Goal: Task Accomplishment & Management: Manage account settings

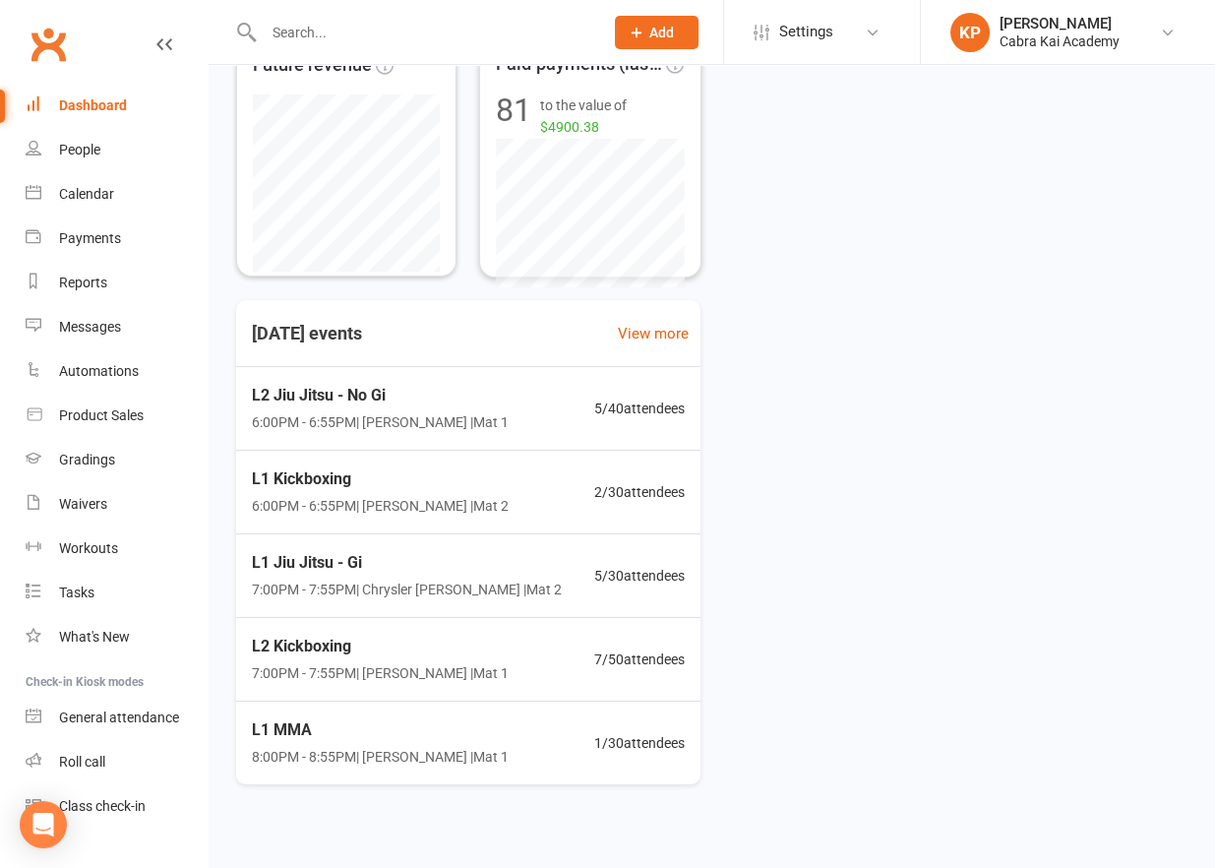
scroll to position [418, 0]
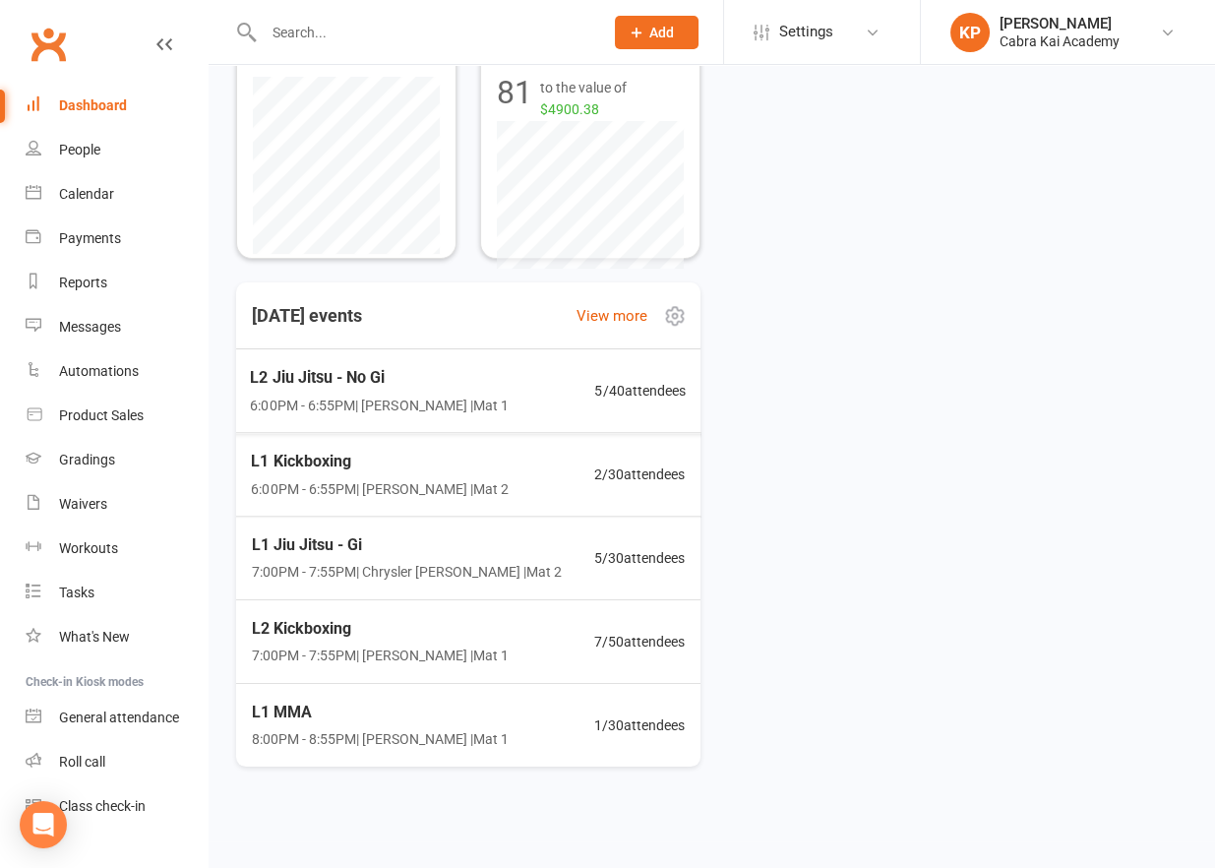
click at [430, 386] on span "L2 Jiu Jitsu - No Gi" at bounding box center [379, 378] width 259 height 26
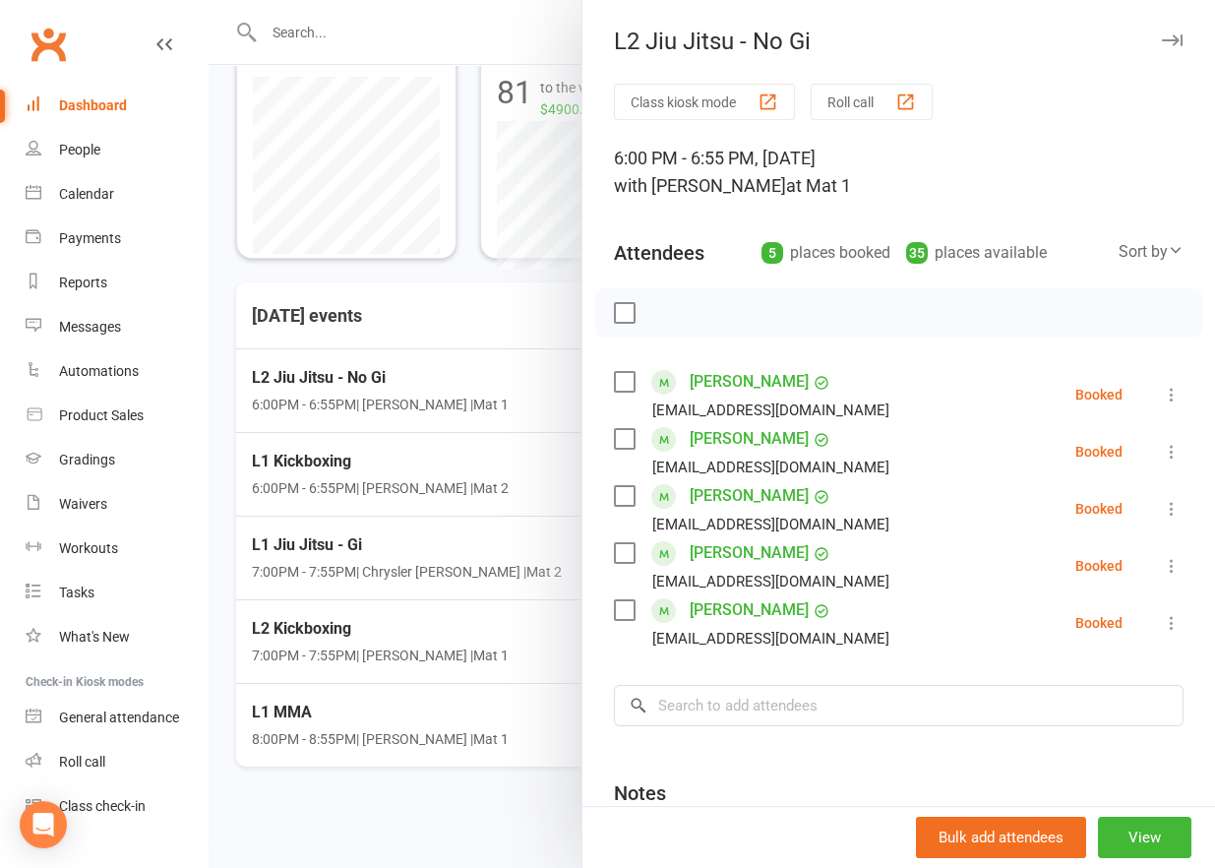
click at [453, 463] on div at bounding box center [712, 434] width 1006 height 868
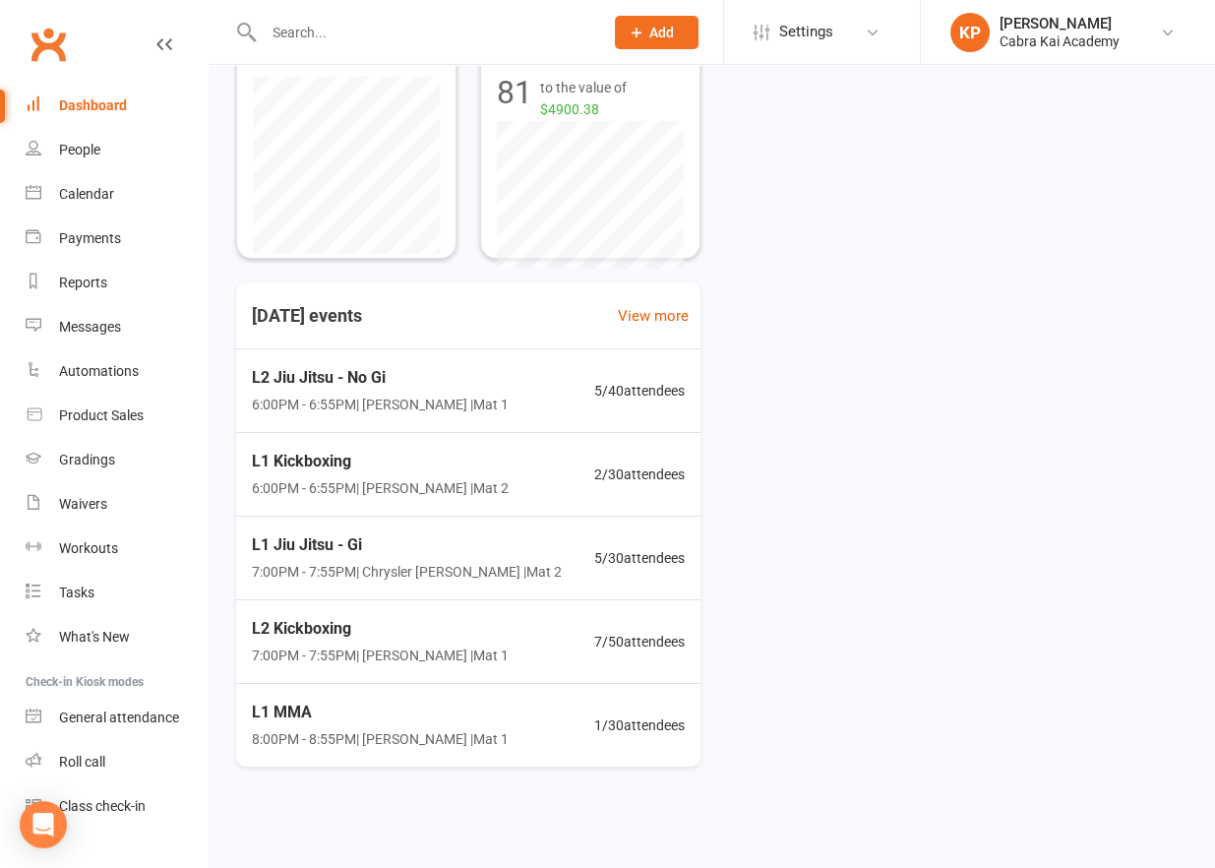
click at [432, 477] on span "6:00PM - 6:55PM | [PERSON_NAME] | Mat 2" at bounding box center [380, 488] width 257 height 22
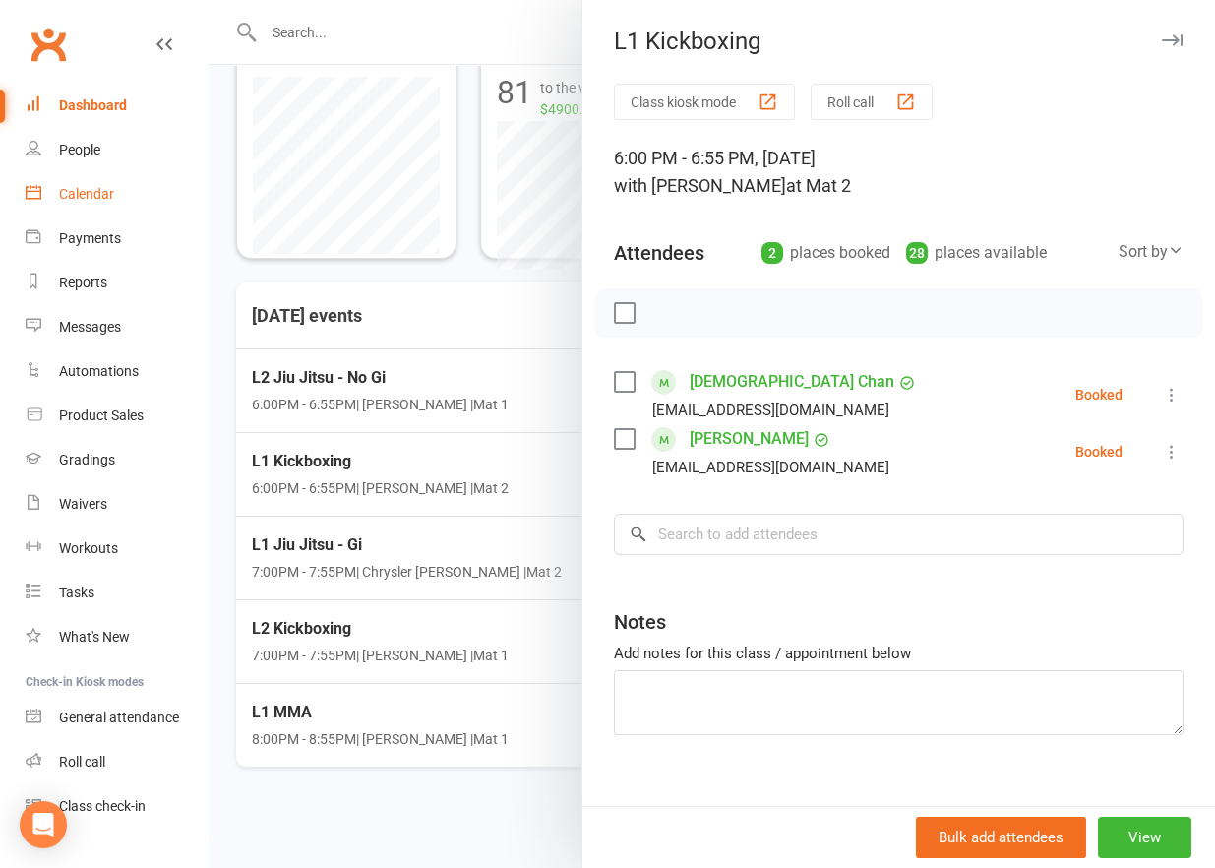
click at [94, 199] on div "Calendar" at bounding box center [86, 194] width 55 height 16
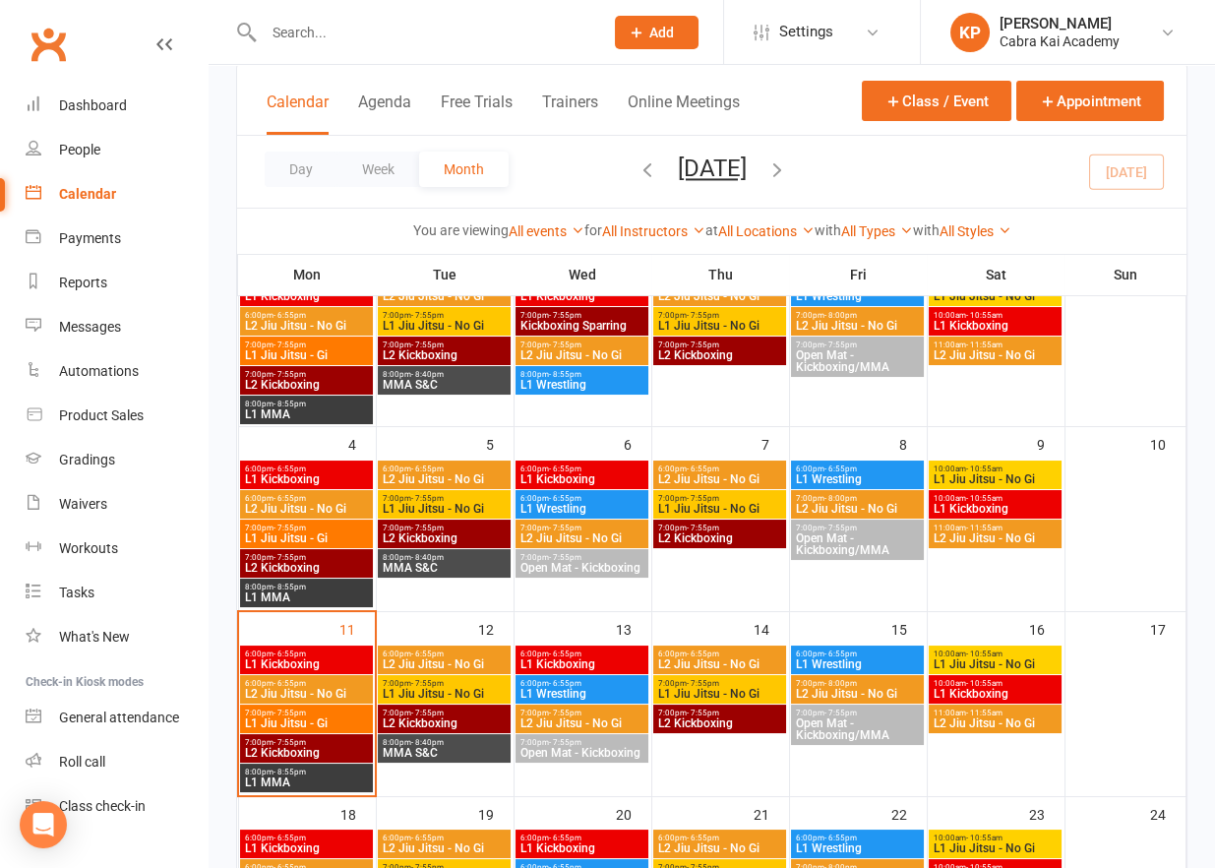
scroll to position [197, 0]
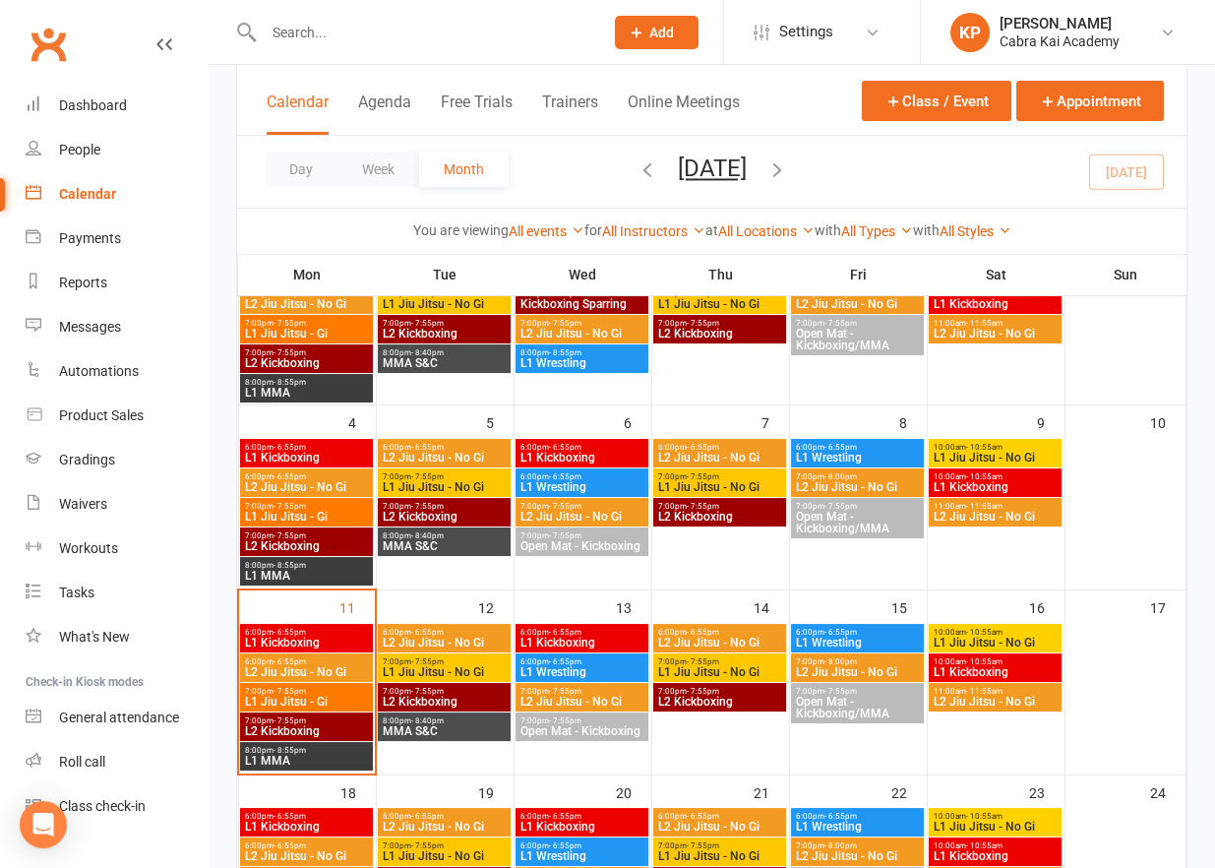
click at [999, 636] on span "L1 Jiu Jitsu - No Gi" at bounding box center [994, 642] width 125 height 12
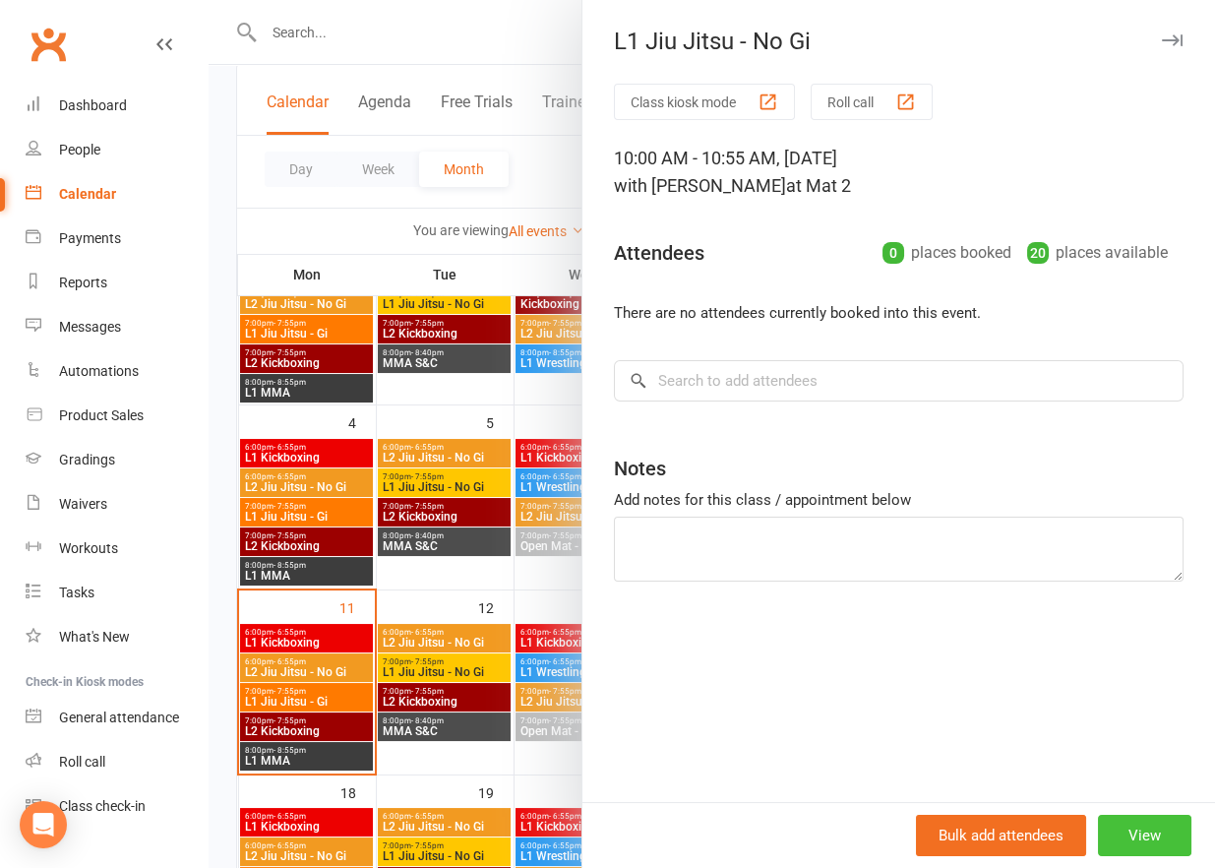
click at [1130, 830] on button "View" at bounding box center [1144, 834] width 93 height 41
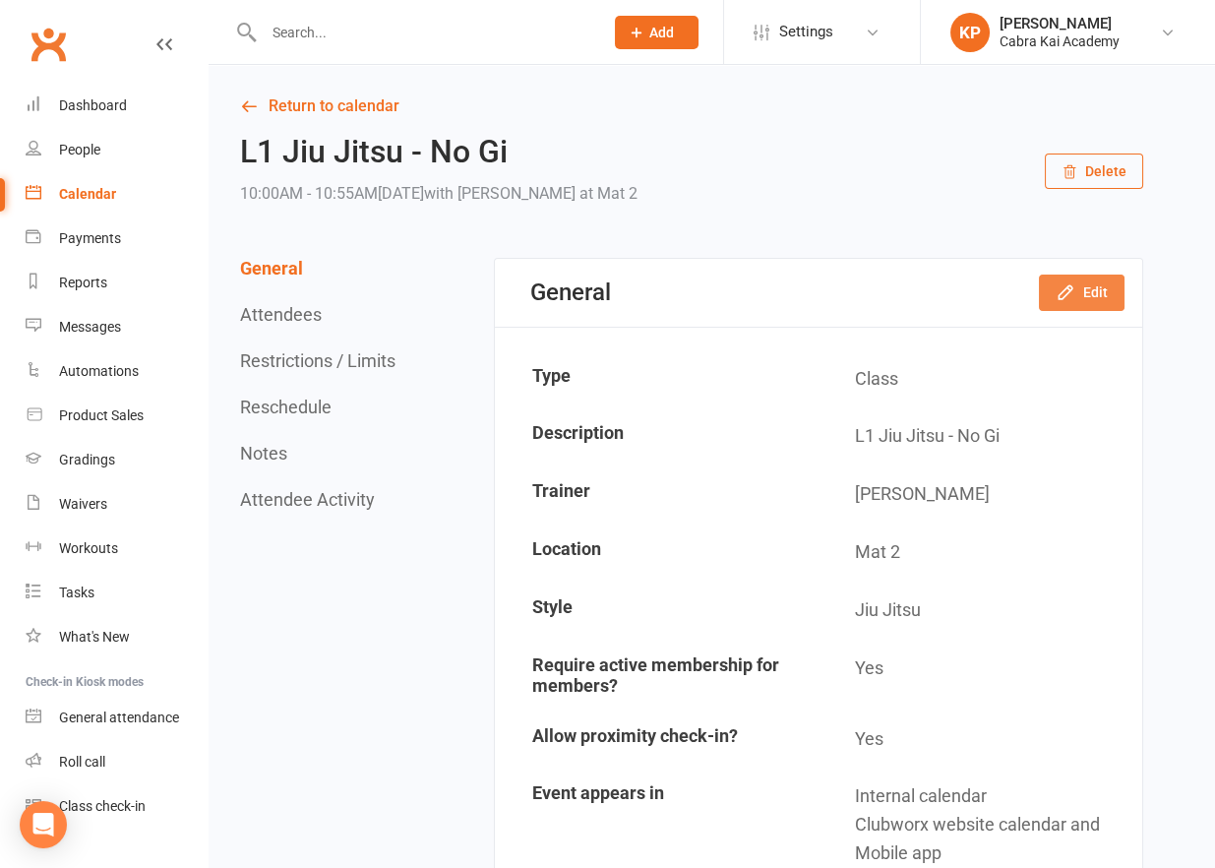
click at [1086, 287] on button "Edit" at bounding box center [1082, 291] width 86 height 35
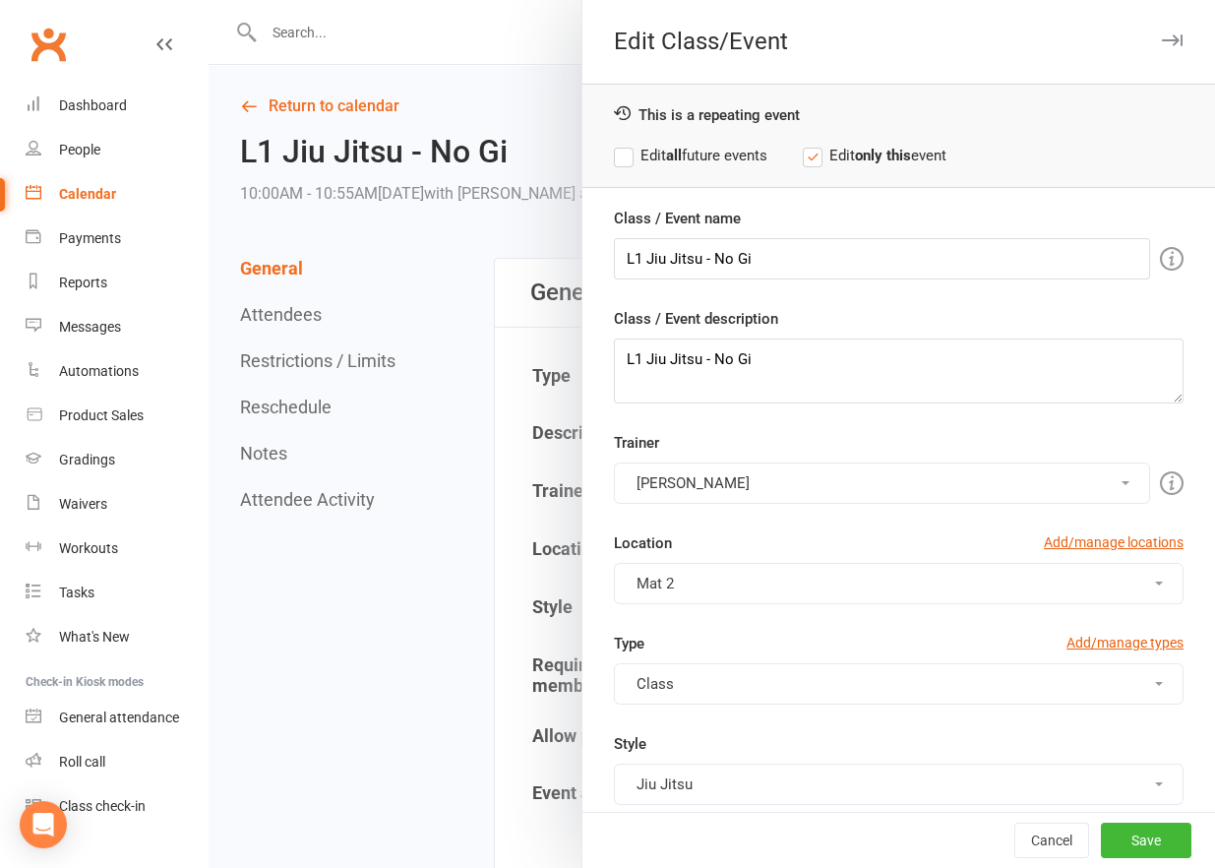
click at [891, 489] on button "[PERSON_NAME]" at bounding box center [882, 482] width 536 height 41
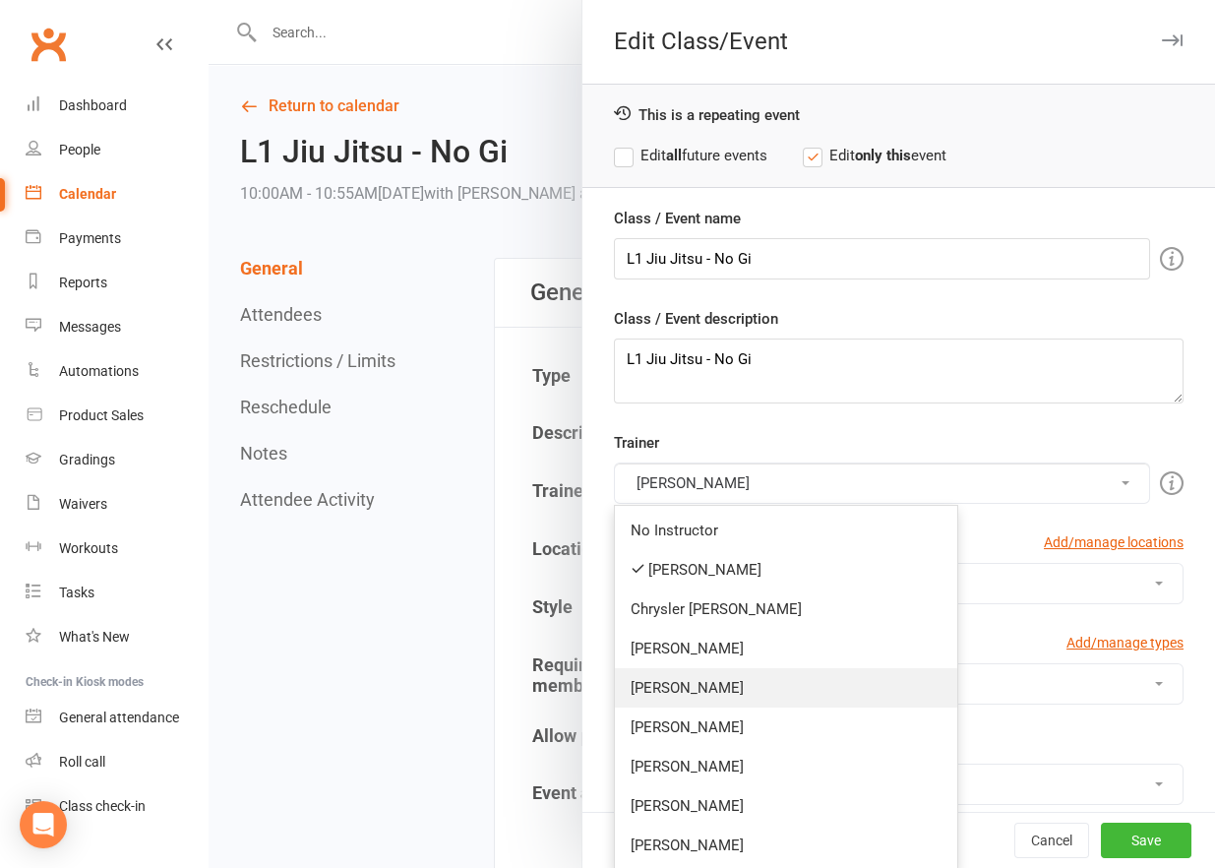
click at [686, 683] on link "[PERSON_NAME]" at bounding box center [786, 687] width 342 height 39
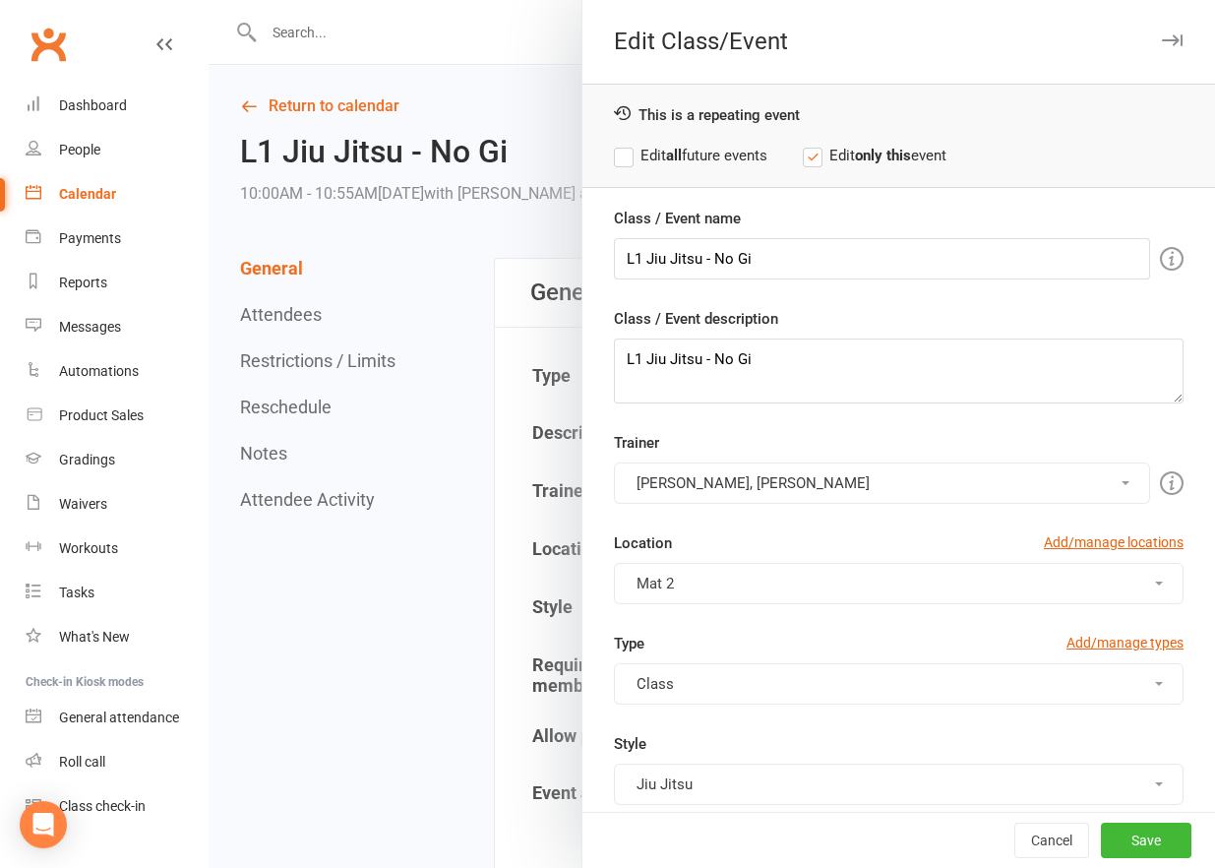
click at [752, 479] on button "[PERSON_NAME], [PERSON_NAME]" at bounding box center [882, 482] width 536 height 41
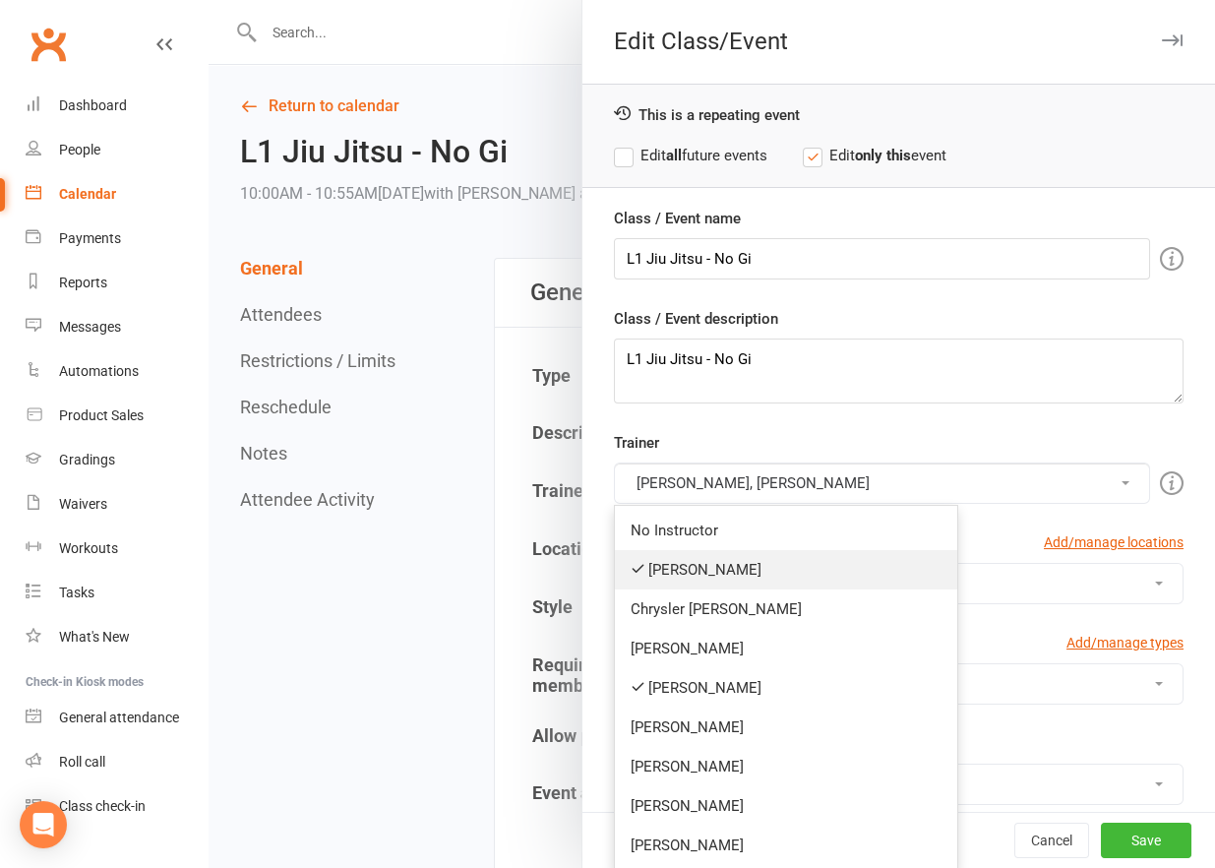
click at [689, 575] on link "[PERSON_NAME]" at bounding box center [786, 569] width 342 height 39
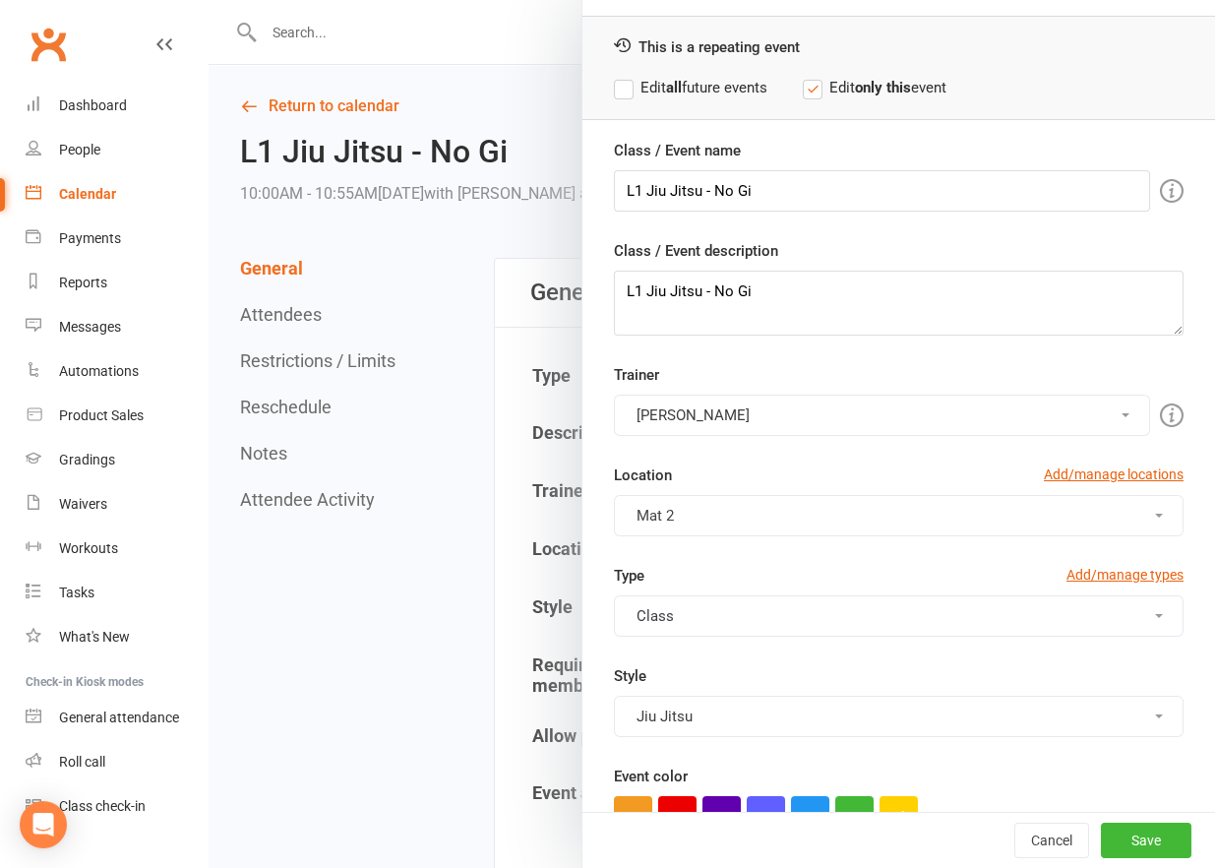
scroll to position [295, 0]
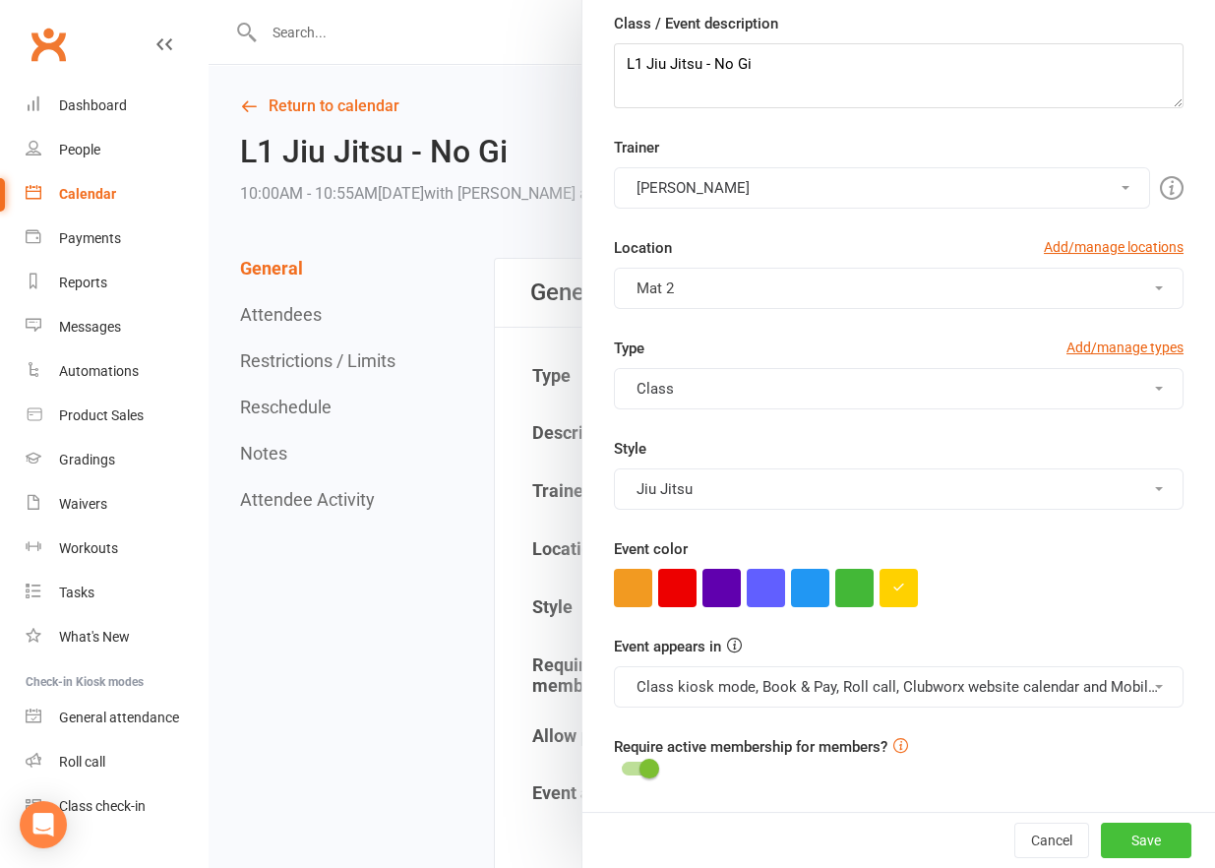
click at [1122, 836] on button "Save" at bounding box center [1146, 839] width 90 height 35
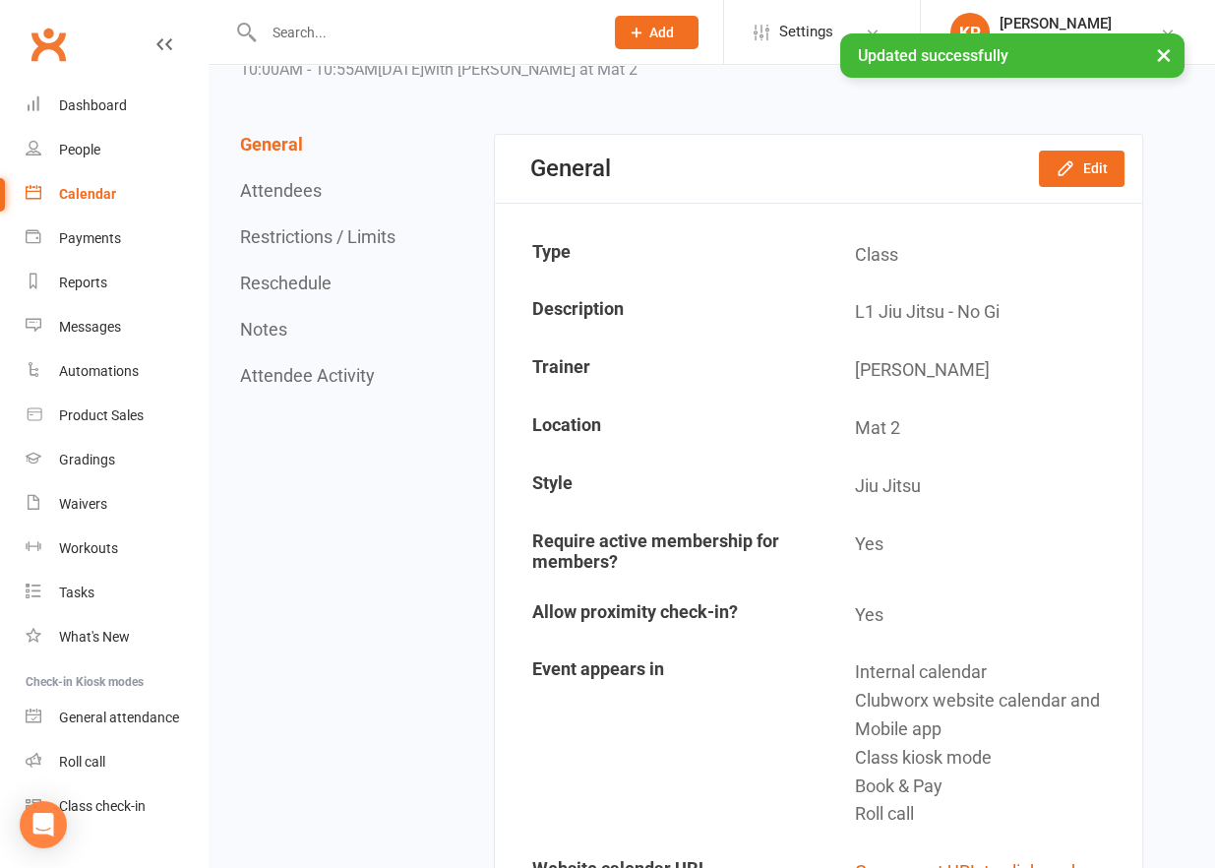
scroll to position [0, 0]
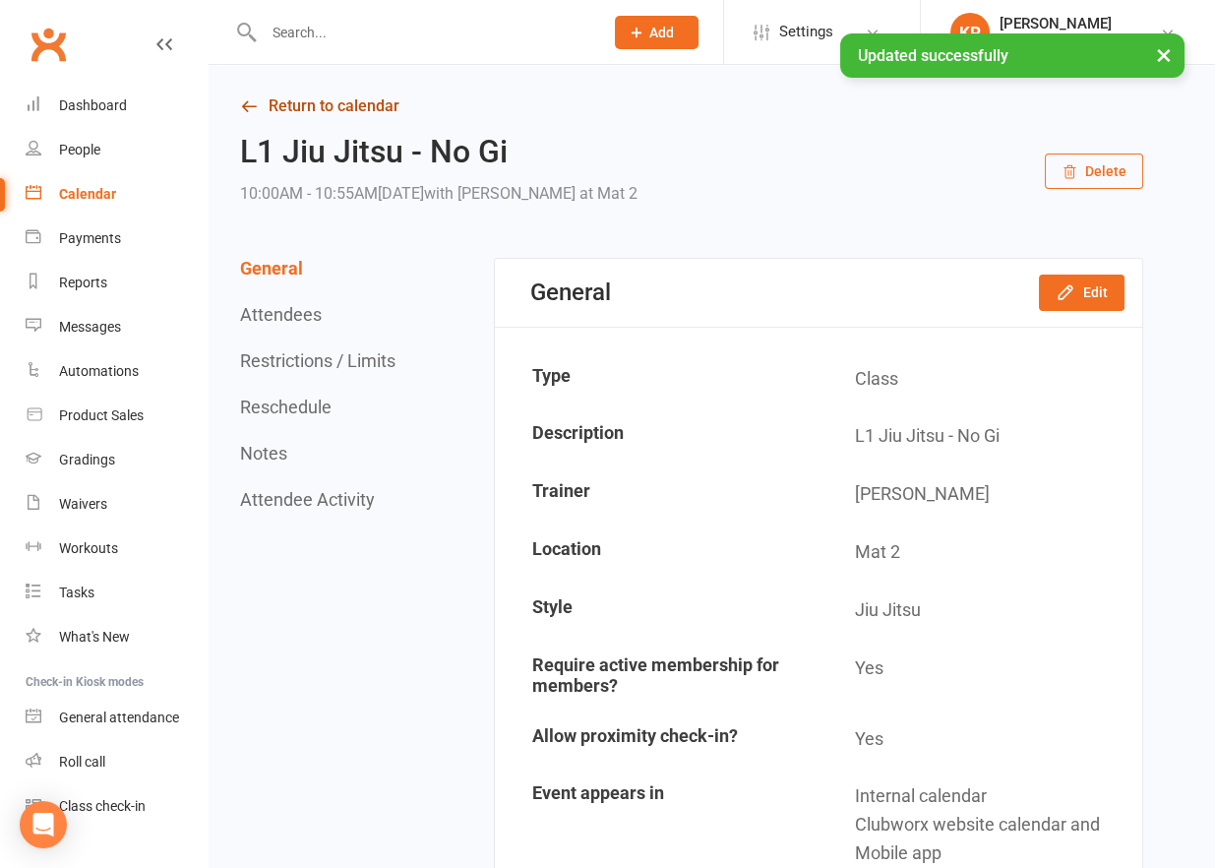
click at [332, 98] on link "Return to calendar" at bounding box center [691, 106] width 903 height 28
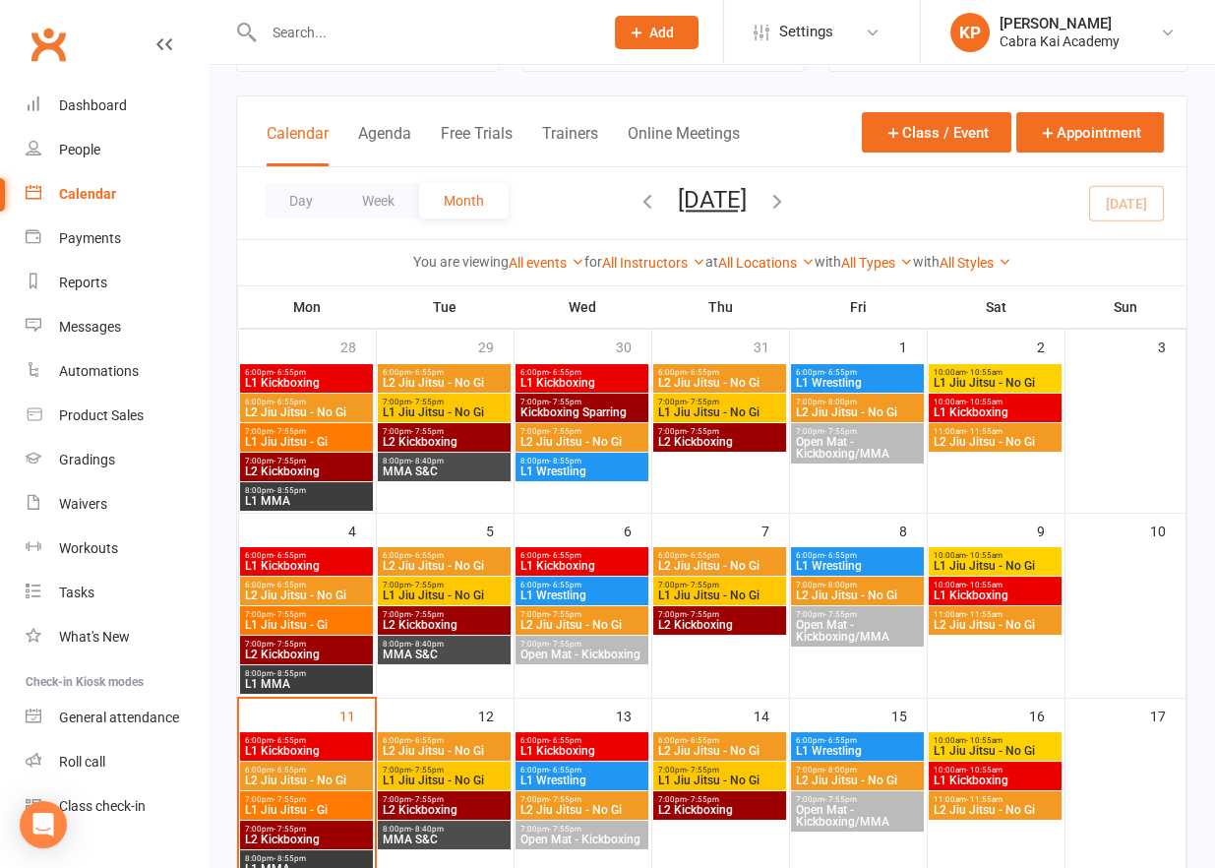
scroll to position [197, 0]
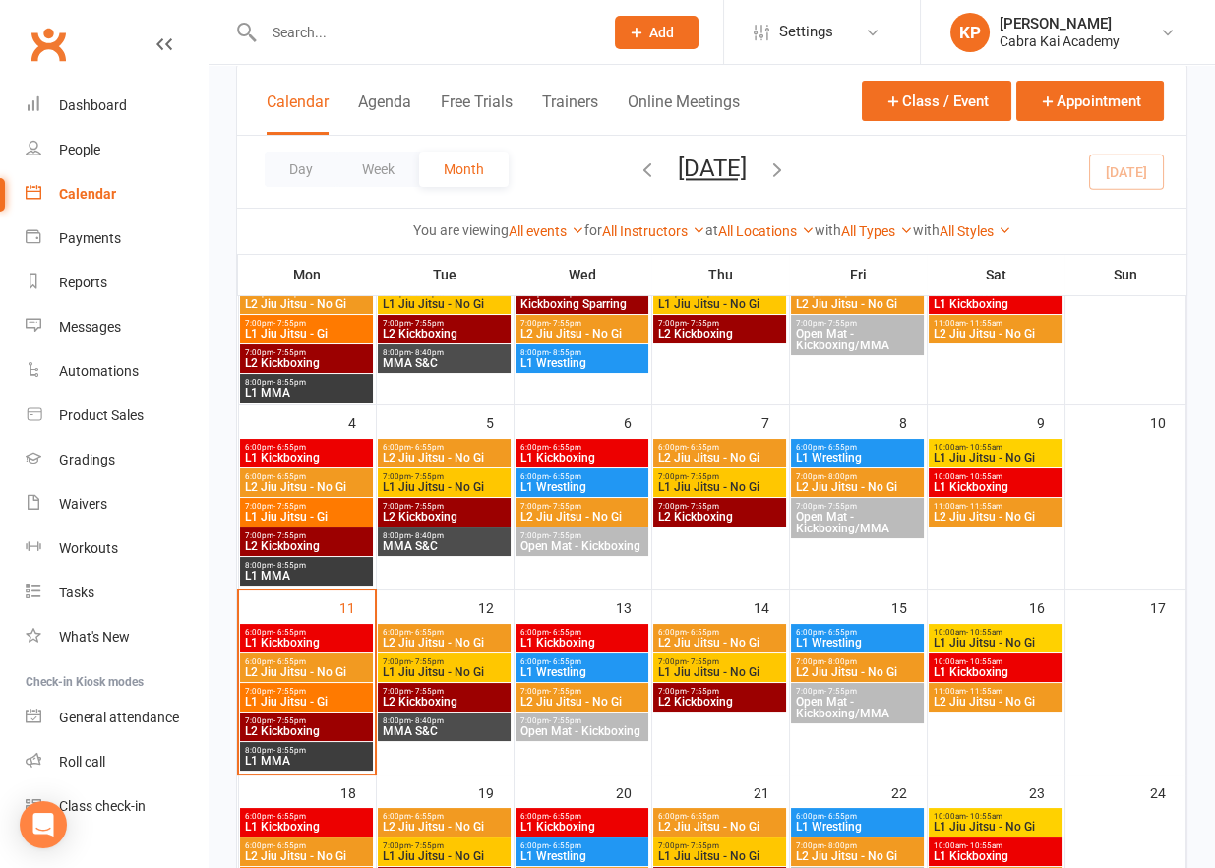
click at [1006, 696] on span "L2 Jiu Jitsu - No Gi" at bounding box center [994, 701] width 125 height 12
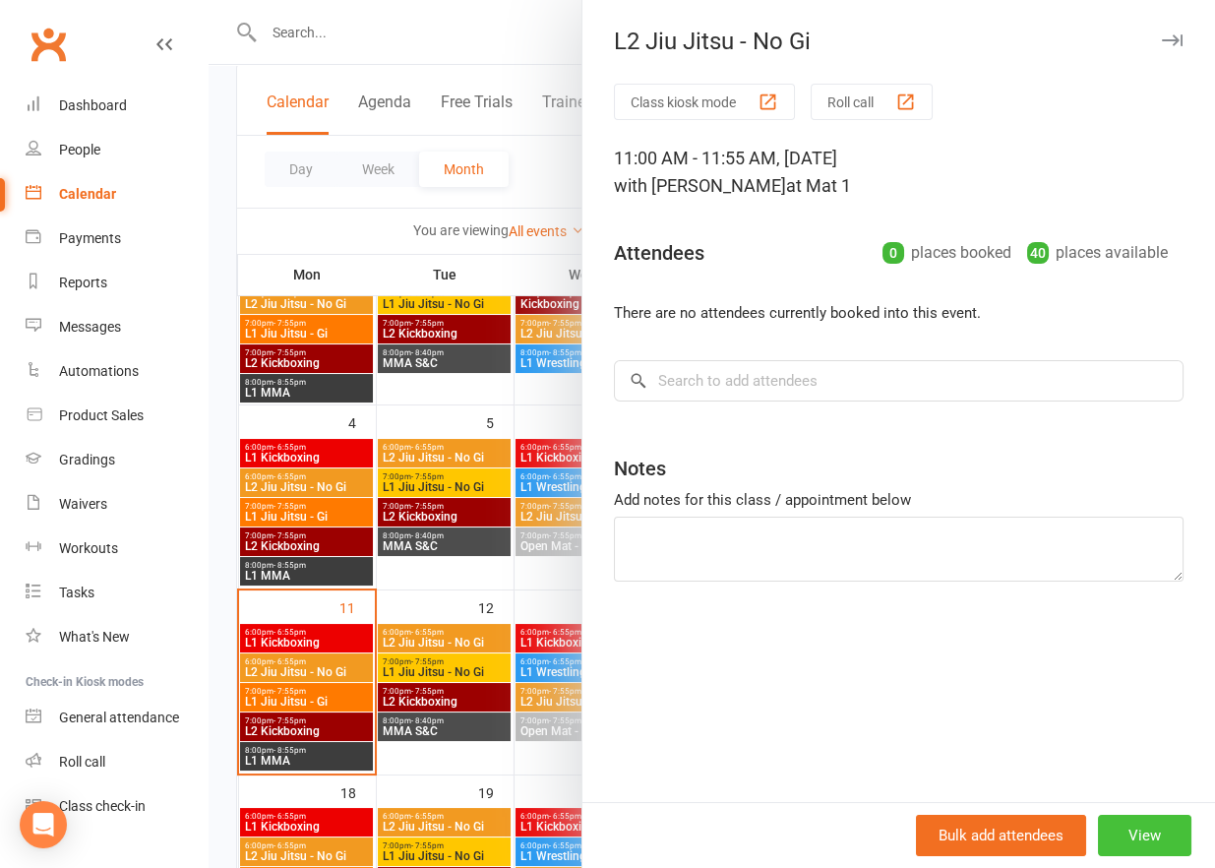
click at [1138, 842] on button "View" at bounding box center [1144, 834] width 93 height 41
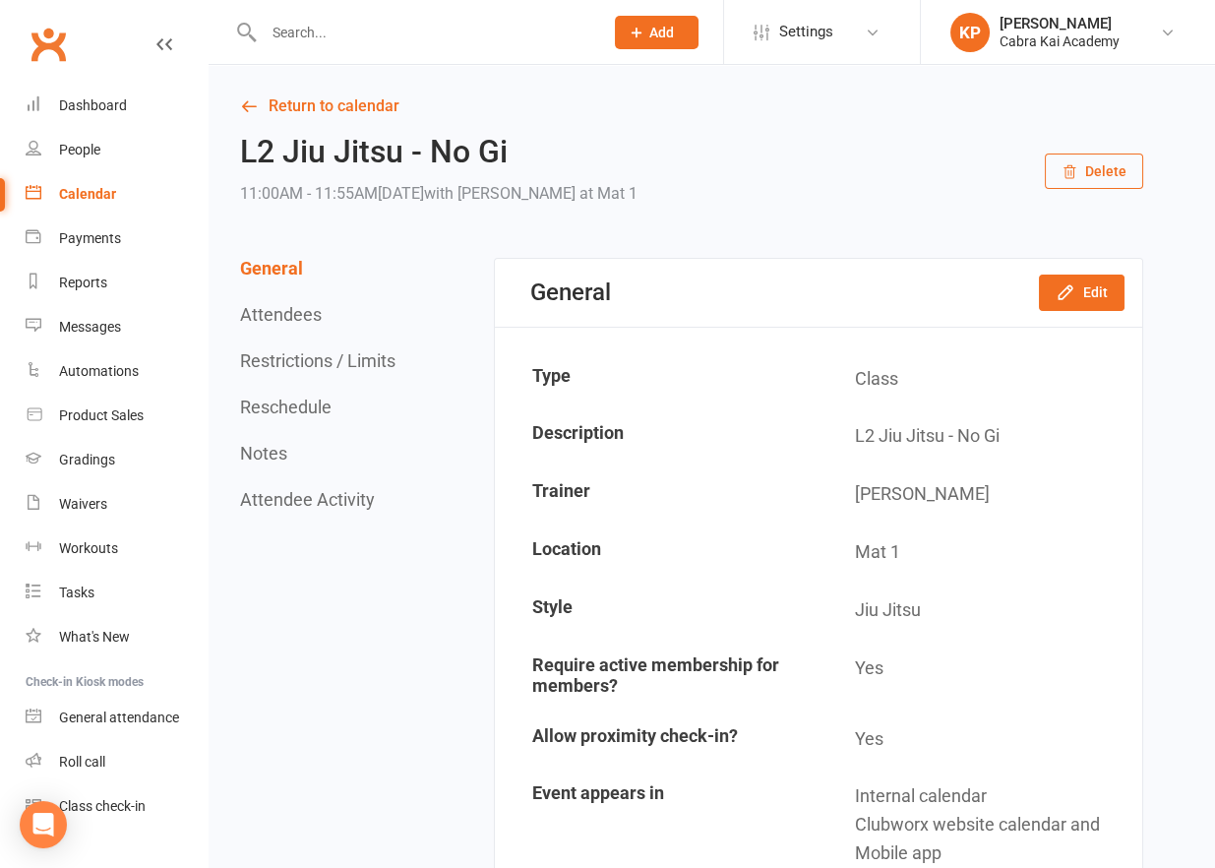
click at [1095, 323] on div "General Edit" at bounding box center [818, 293] width 647 height 68
click at [1086, 301] on button "Edit" at bounding box center [1082, 291] width 86 height 35
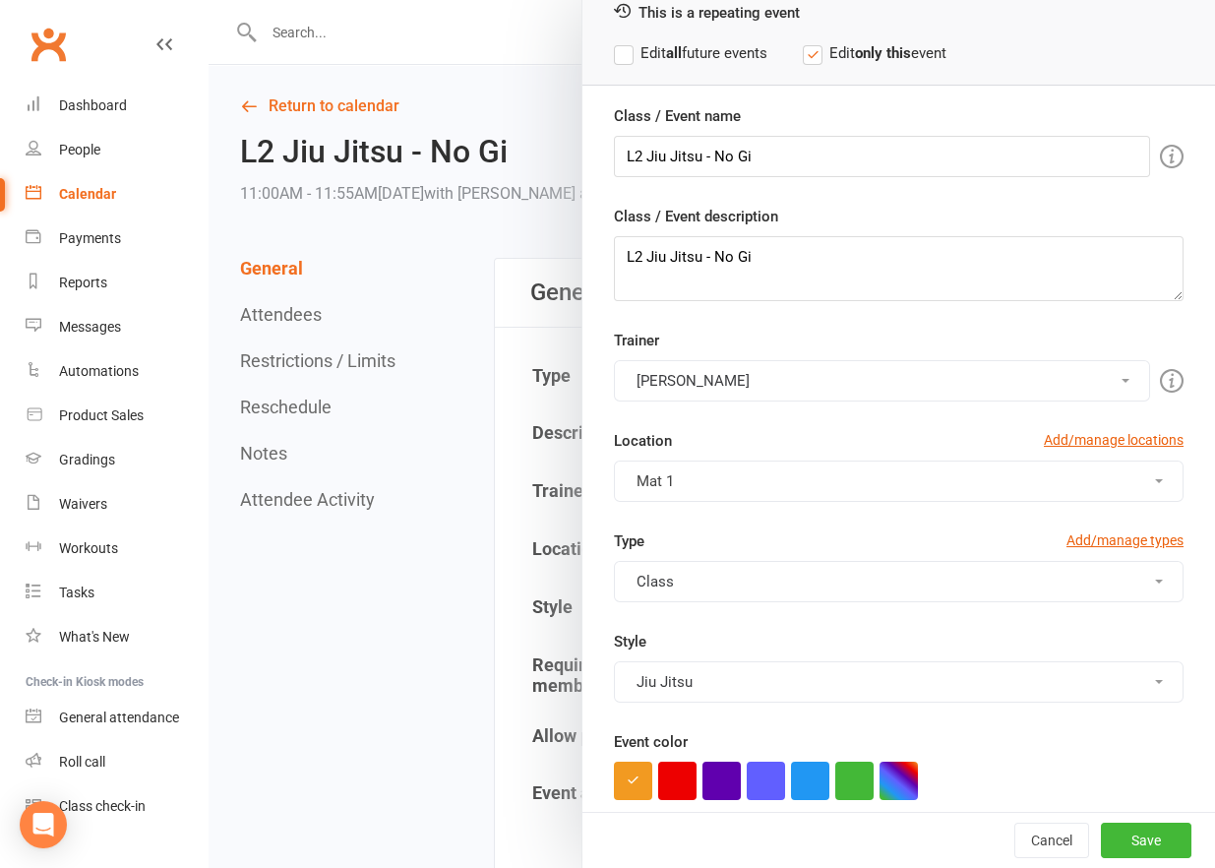
scroll to position [98, 0]
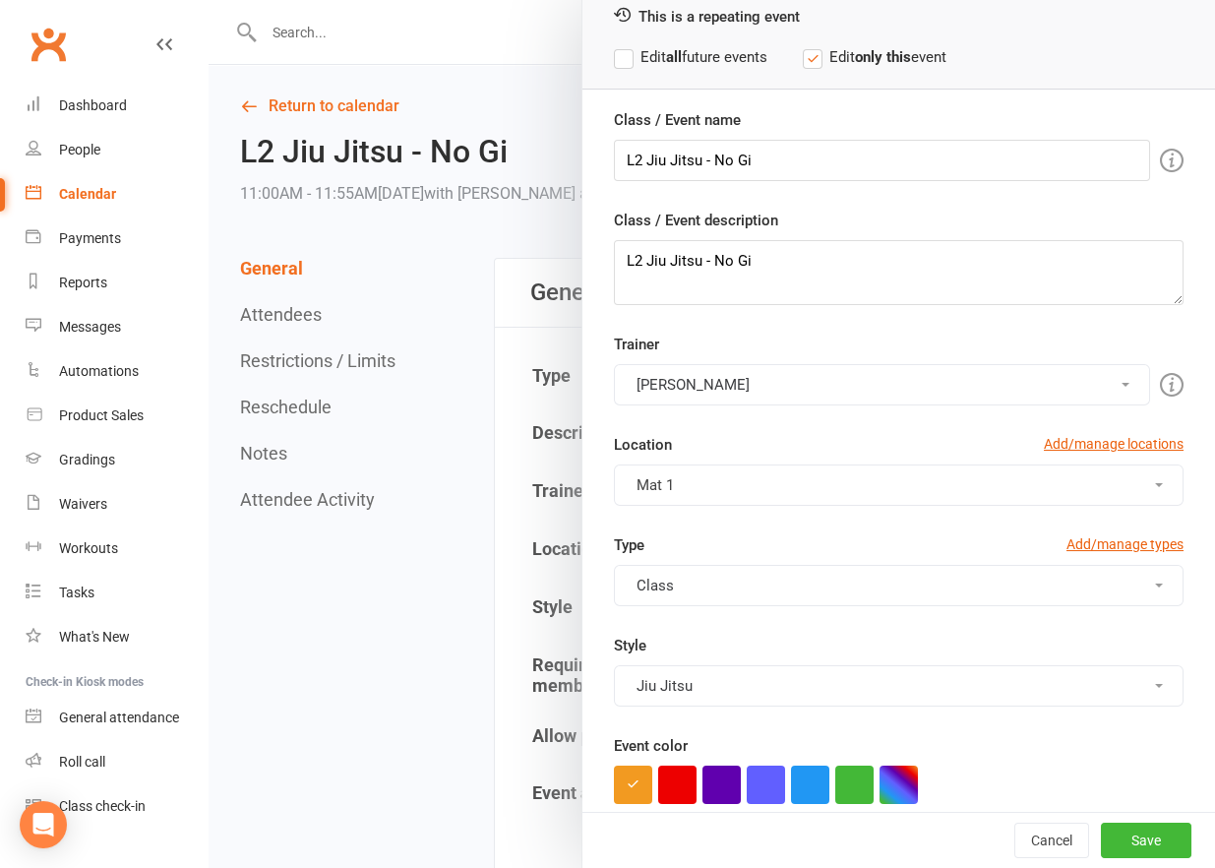
click at [718, 360] on div "Trainer [PERSON_NAME] No Instructor [PERSON_NAME] Chrysler [PERSON_NAME] [PERSO…" at bounding box center [898, 368] width 599 height 73
click at [694, 392] on button "[PERSON_NAME]" at bounding box center [882, 384] width 536 height 41
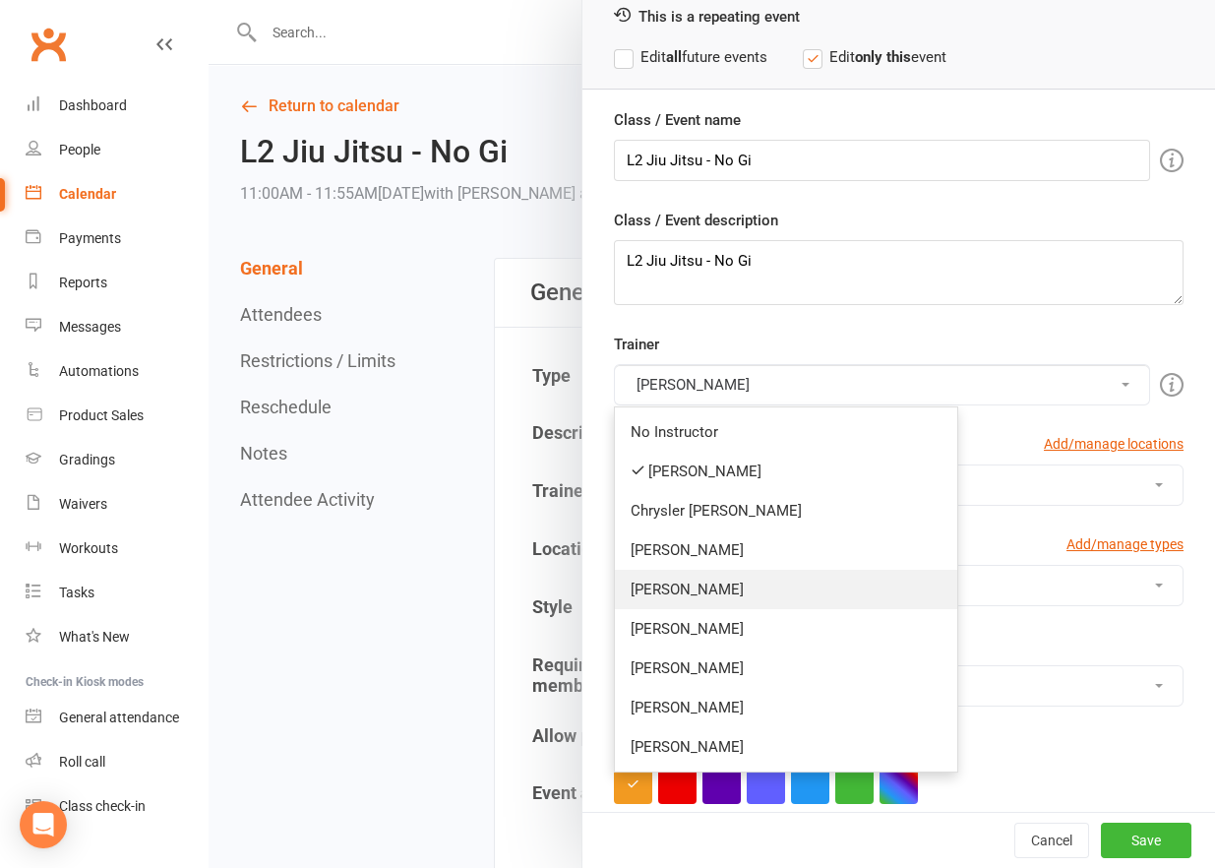
click at [676, 597] on link "[PERSON_NAME]" at bounding box center [786, 589] width 342 height 39
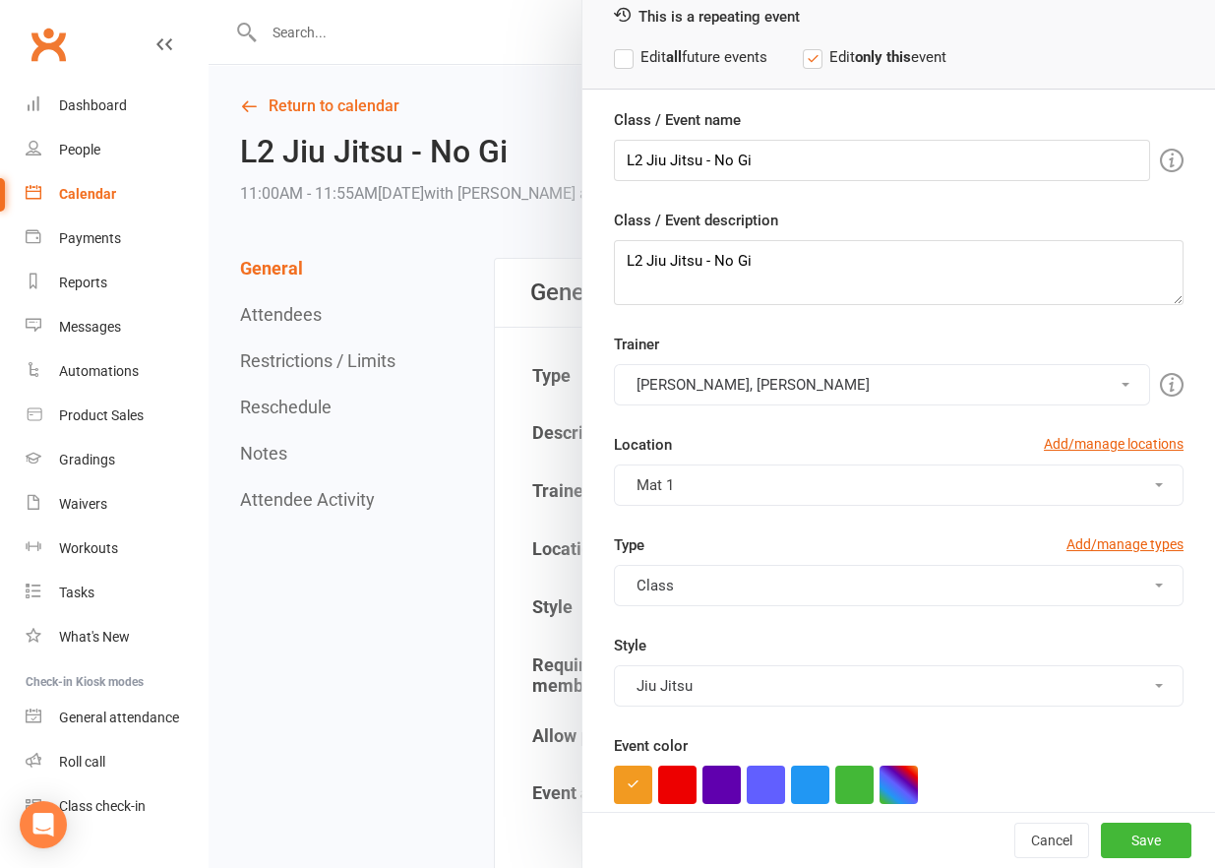
click at [687, 394] on button "[PERSON_NAME], [PERSON_NAME]" at bounding box center [882, 384] width 536 height 41
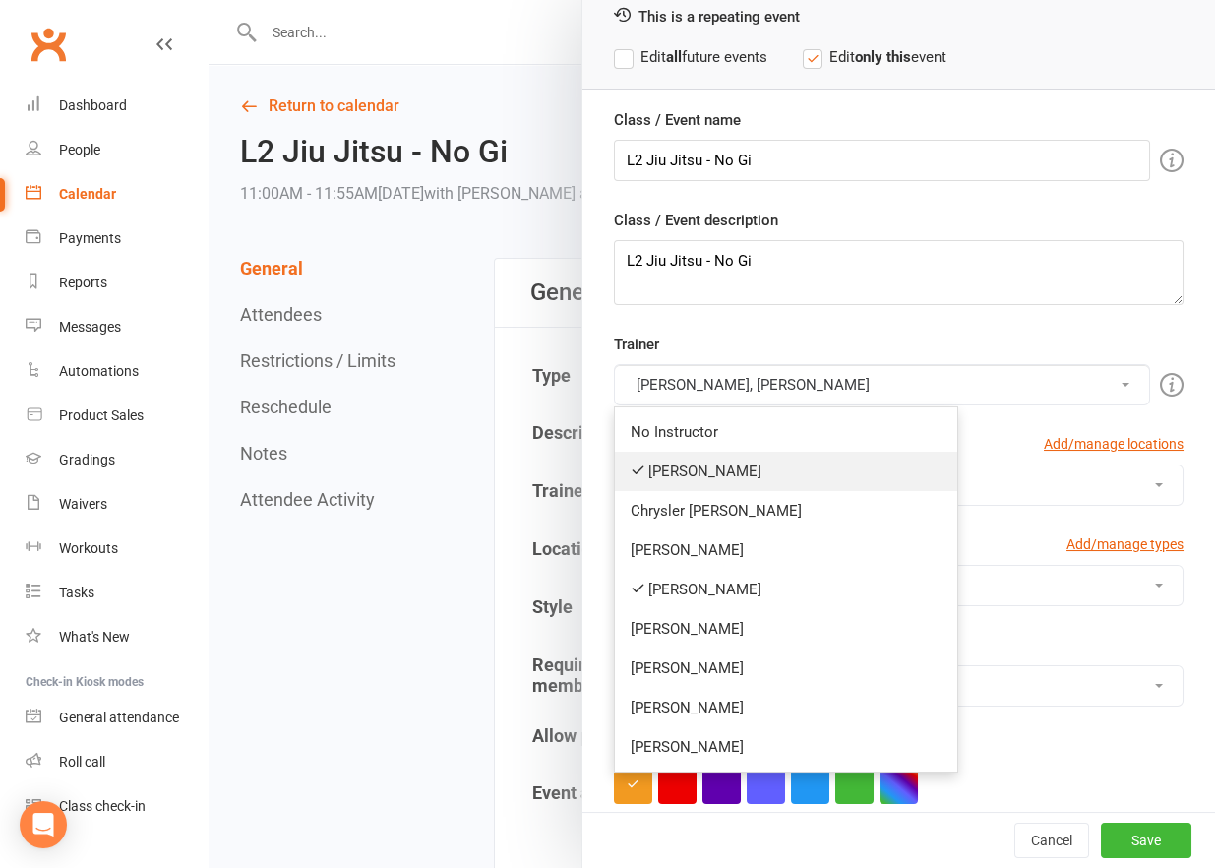
click at [681, 479] on link "[PERSON_NAME]" at bounding box center [786, 470] width 342 height 39
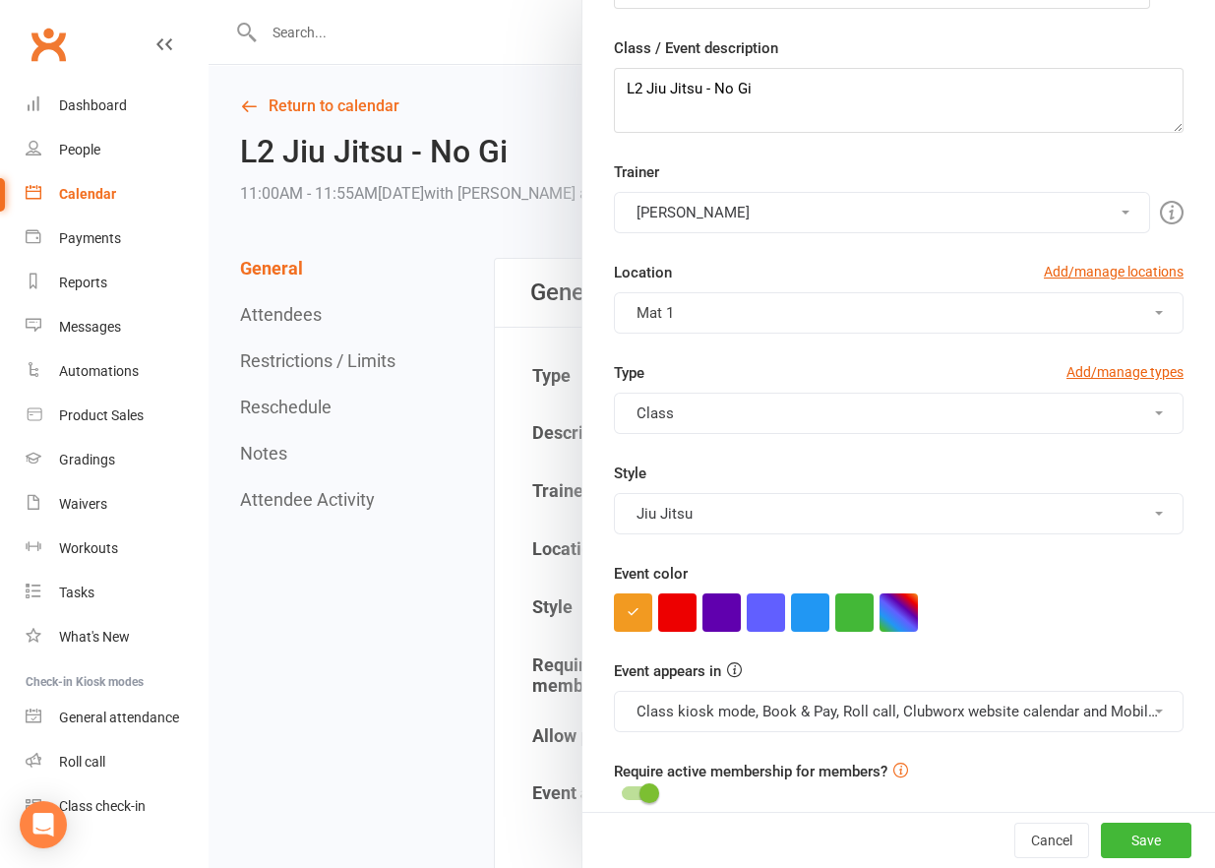
scroll to position [371, 0]
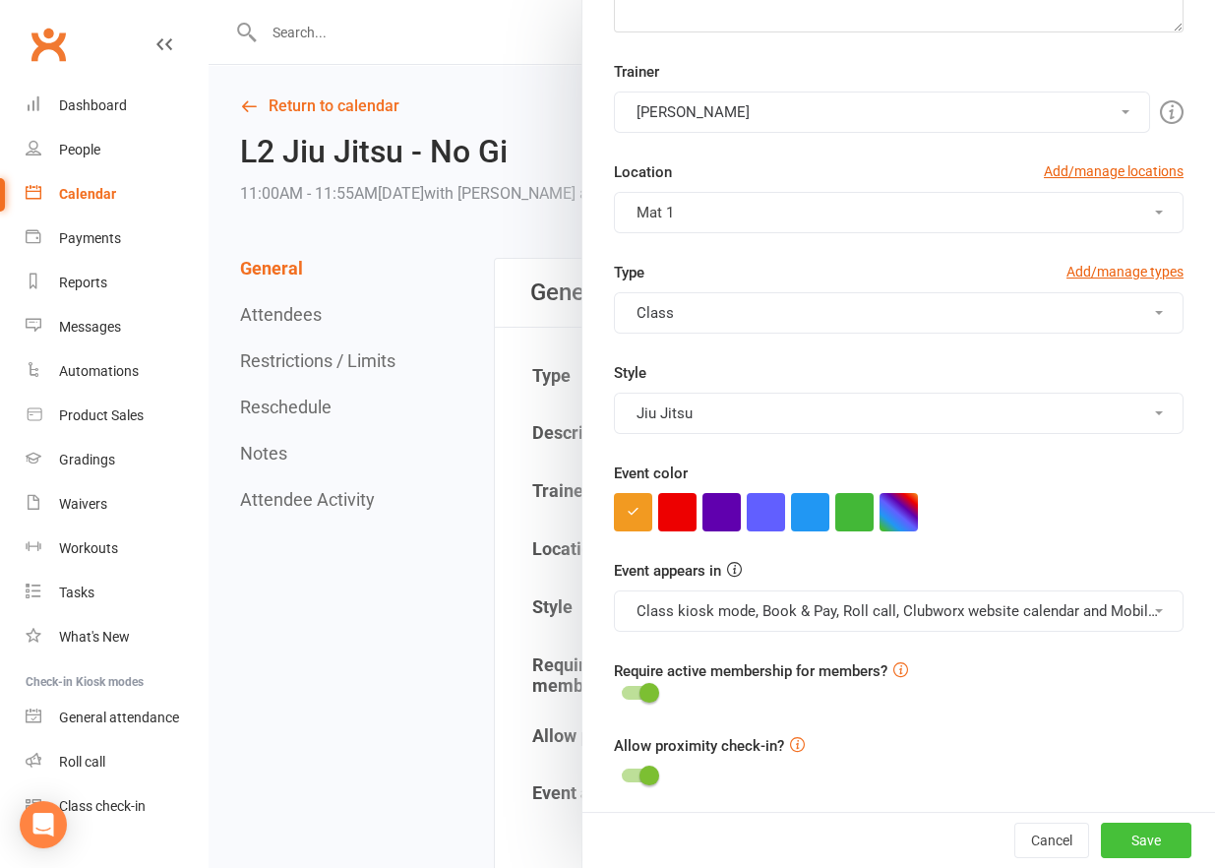
click at [1132, 836] on button "Save" at bounding box center [1146, 839] width 90 height 35
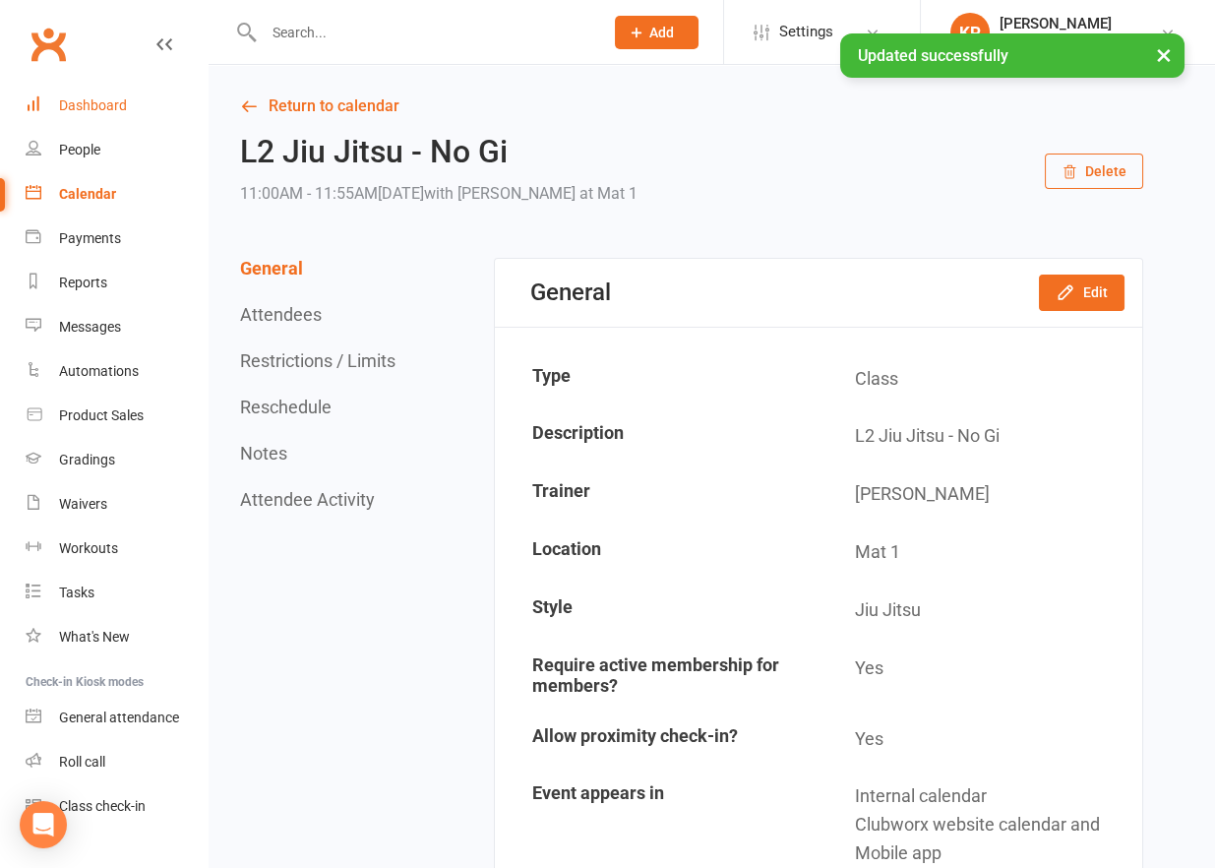
click at [89, 103] on div "Dashboard" at bounding box center [93, 105] width 68 height 16
